Goal: Task Accomplishment & Management: Manage account settings

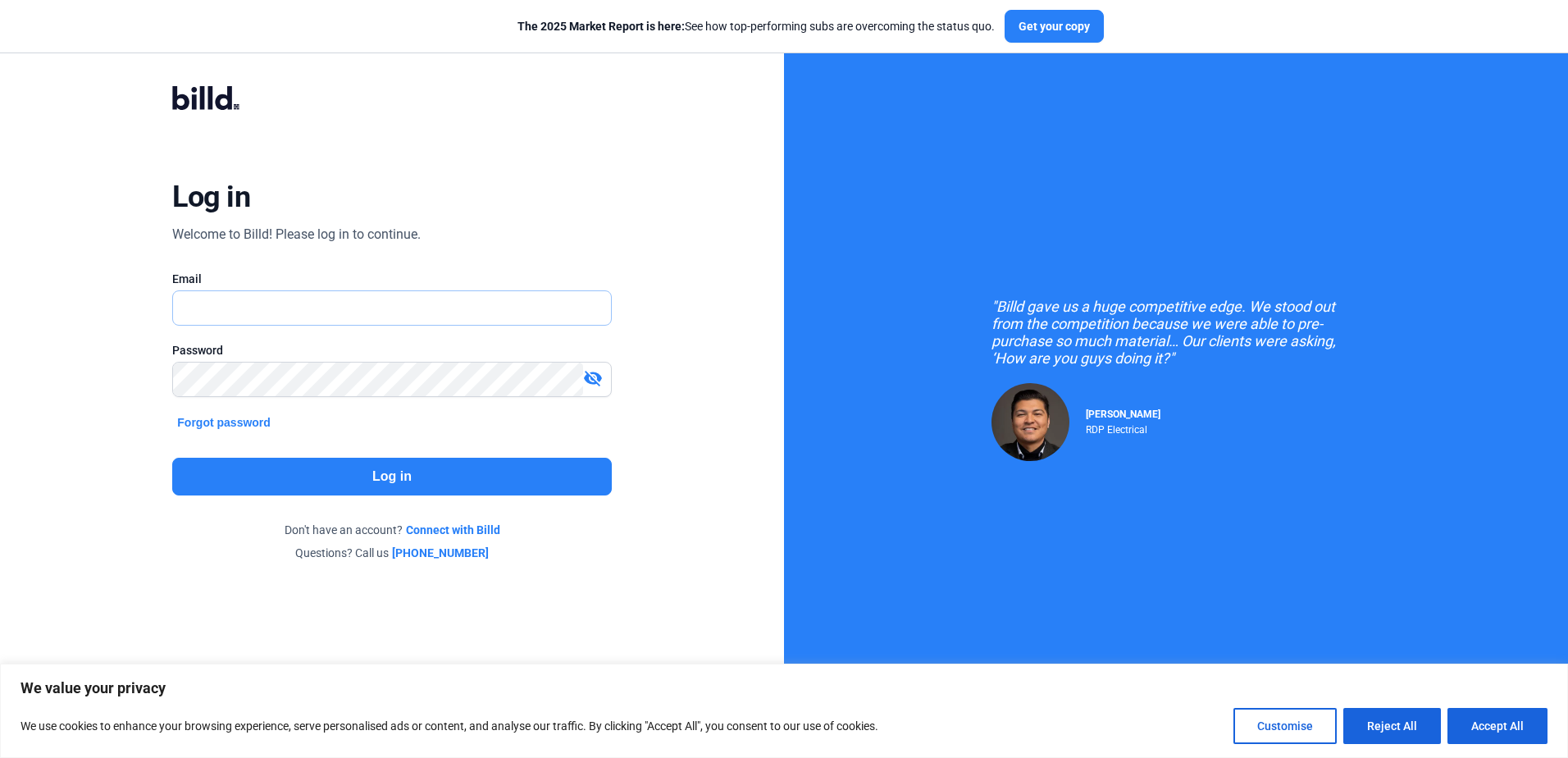
type input "[PERSON_NAME][EMAIL_ADDRESS][DOMAIN_NAME]"
click at [399, 477] on button "Log in" at bounding box center [391, 476] width 438 height 38
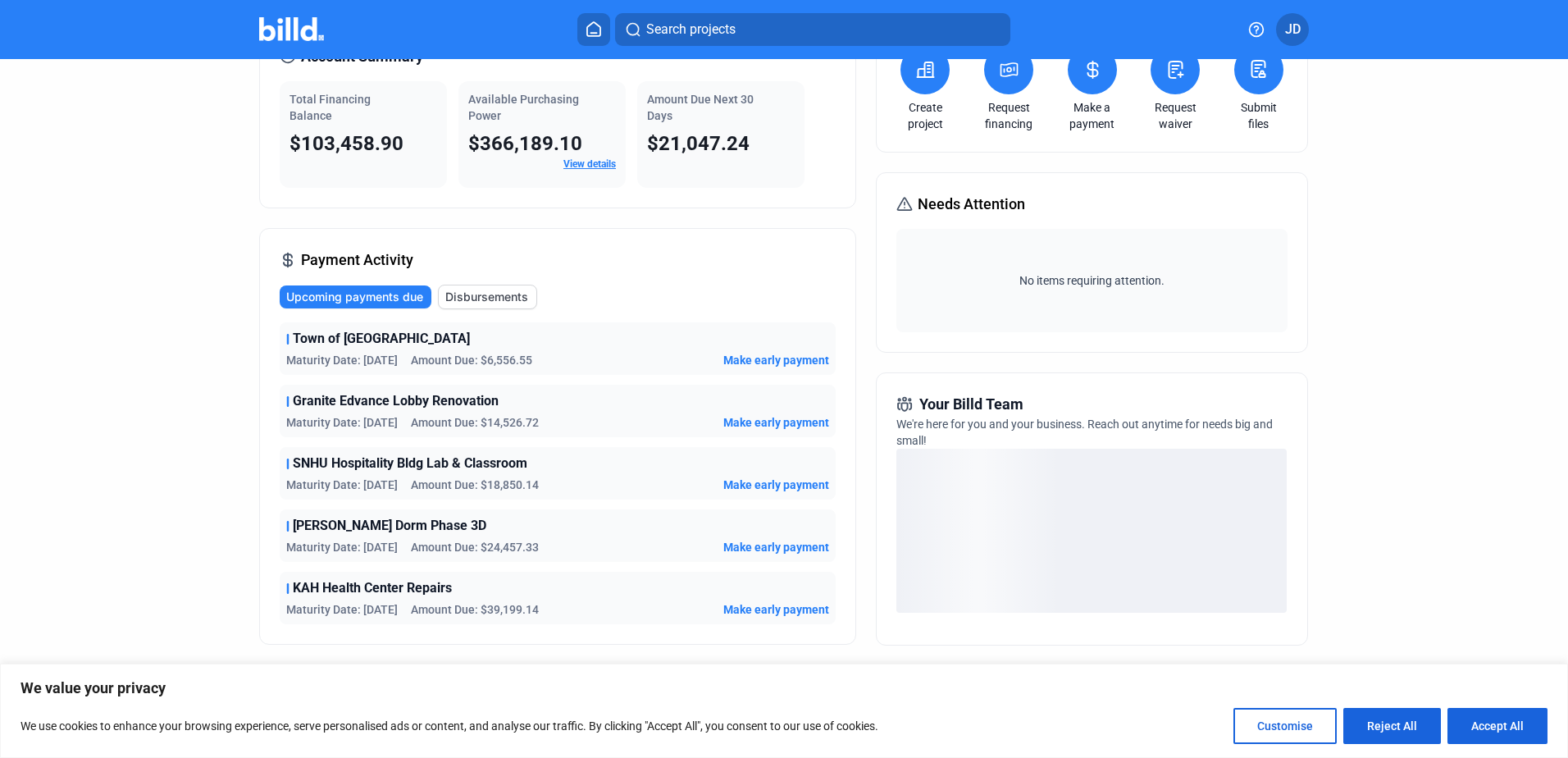
scroll to position [101, 0]
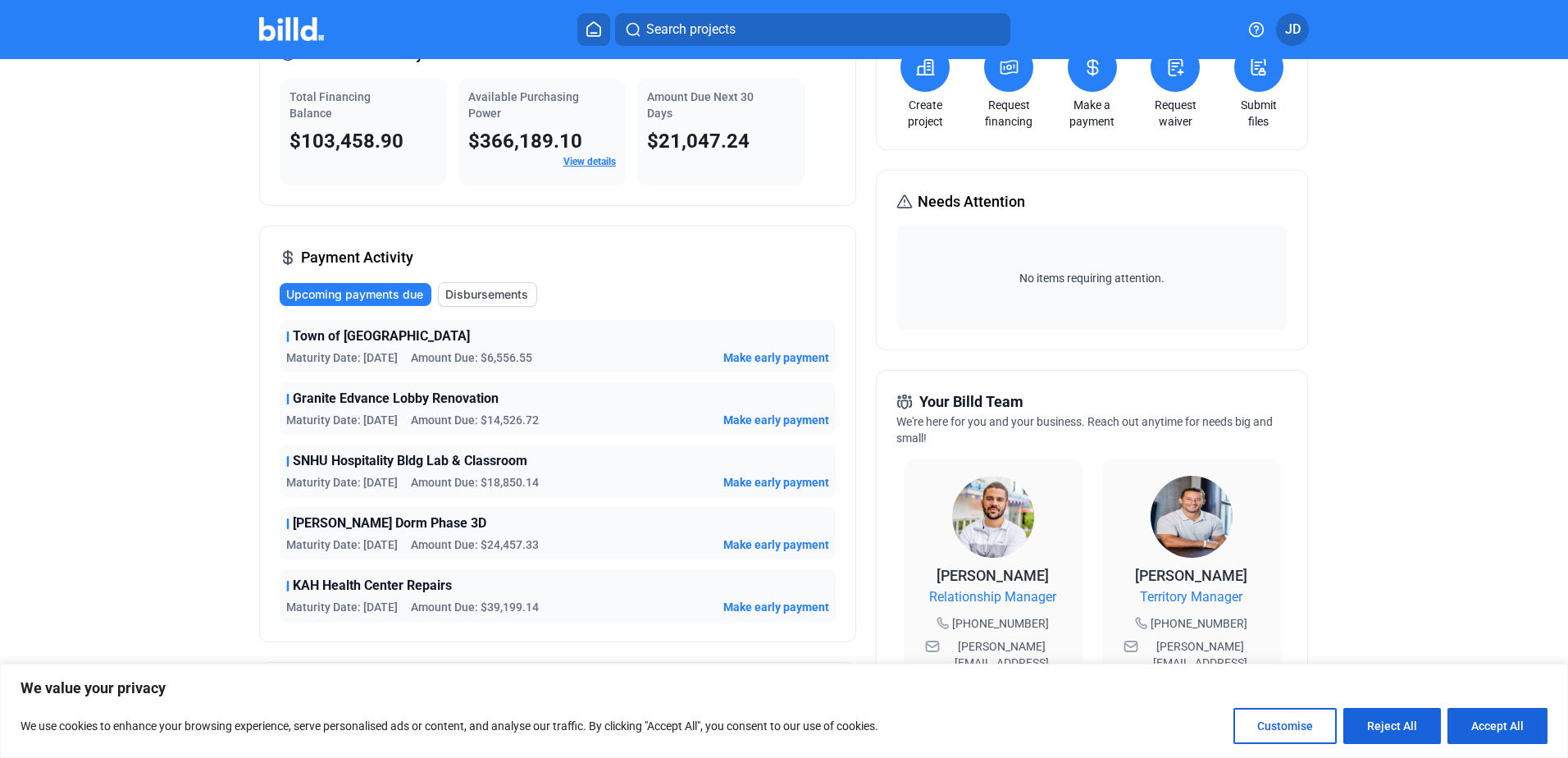
click at [1305, 33] on button "JD" at bounding box center [1292, 30] width 33 height 33
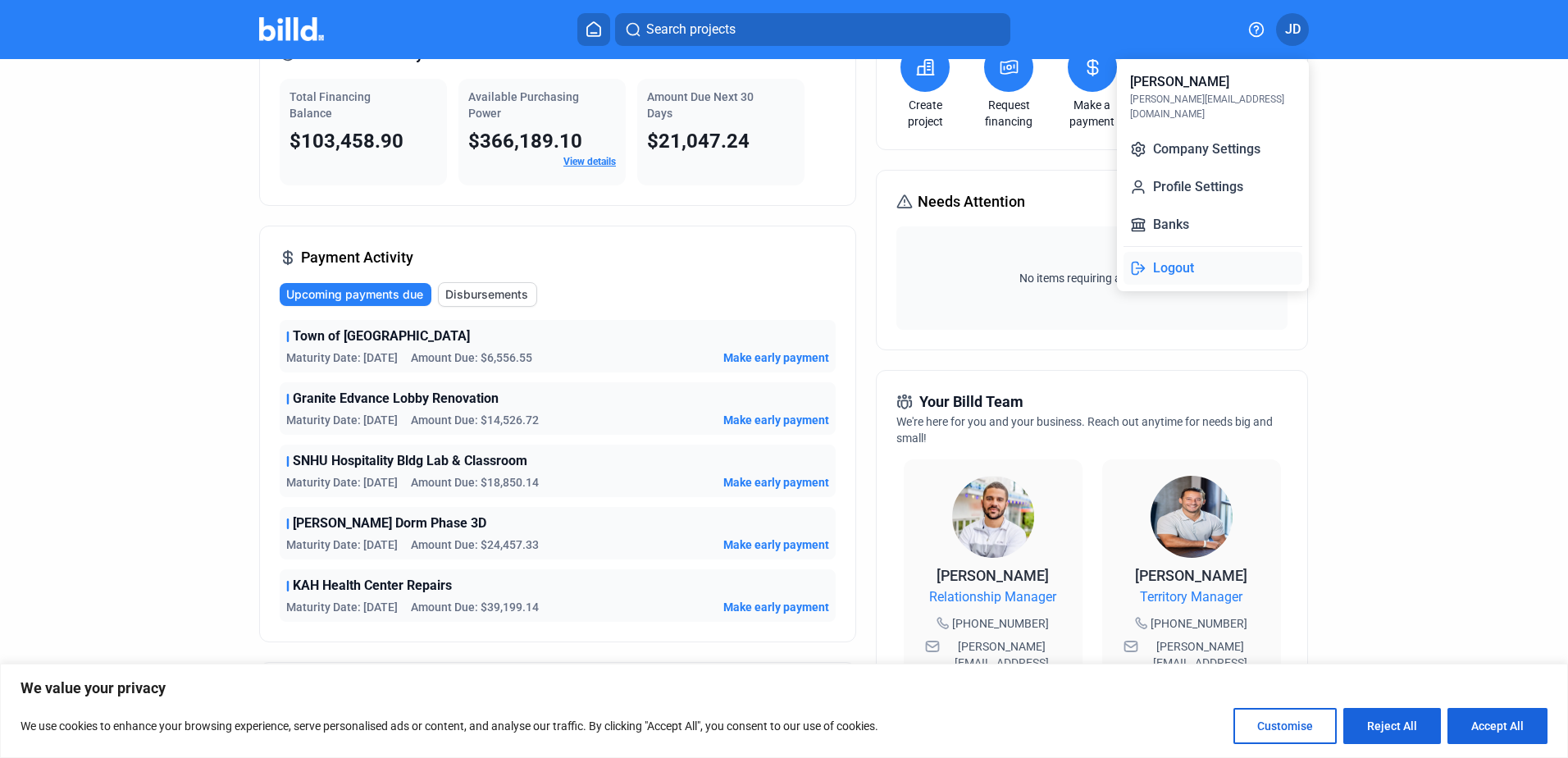
click at [1163, 252] on button "Logout" at bounding box center [1212, 268] width 178 height 33
